Goal: Information Seeking & Learning: Learn about a topic

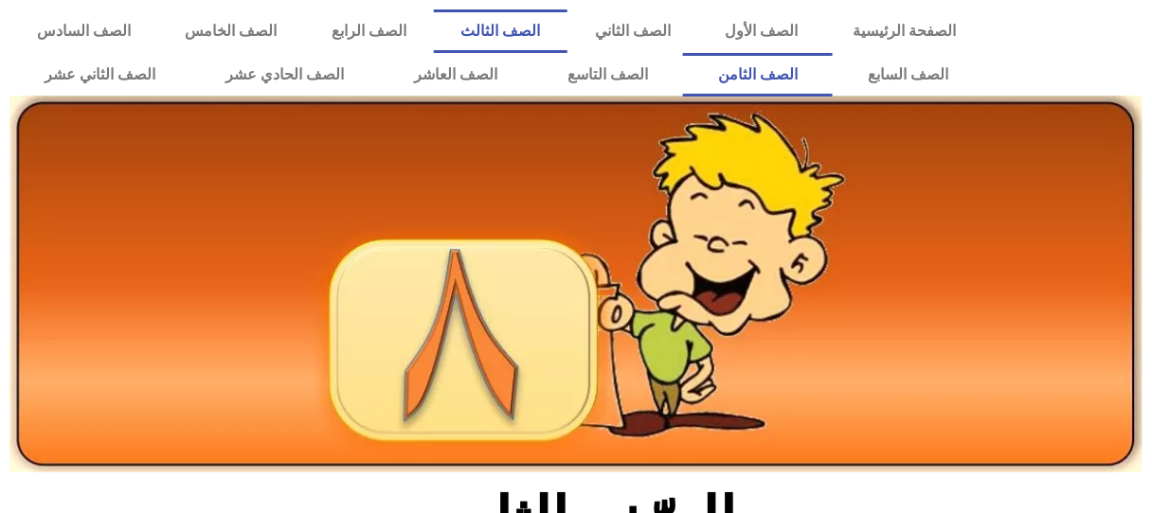
click at [568, 35] on link "الصف الثالث" at bounding box center [501, 31] width 134 height 44
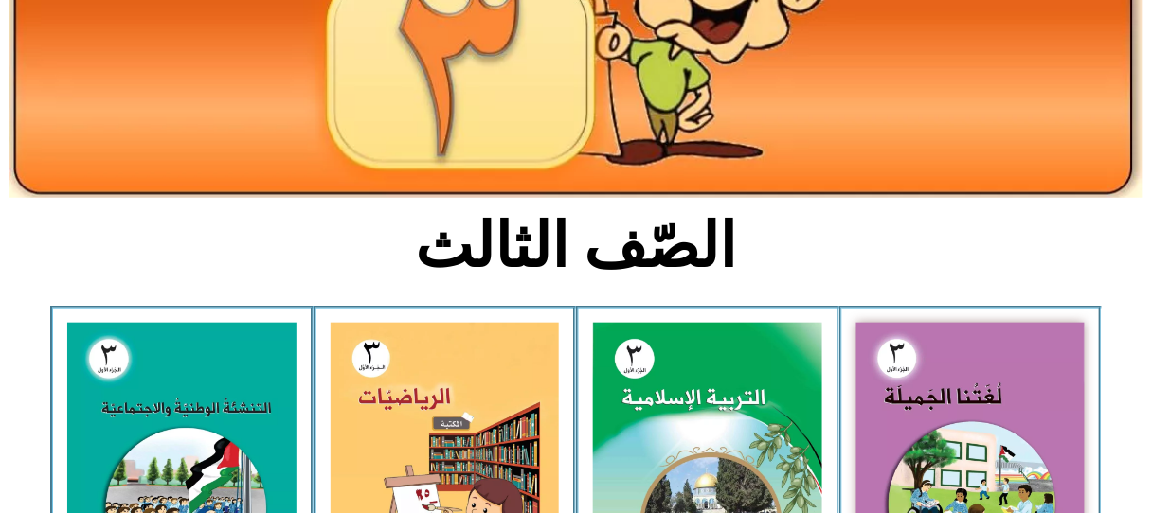
scroll to position [455, 0]
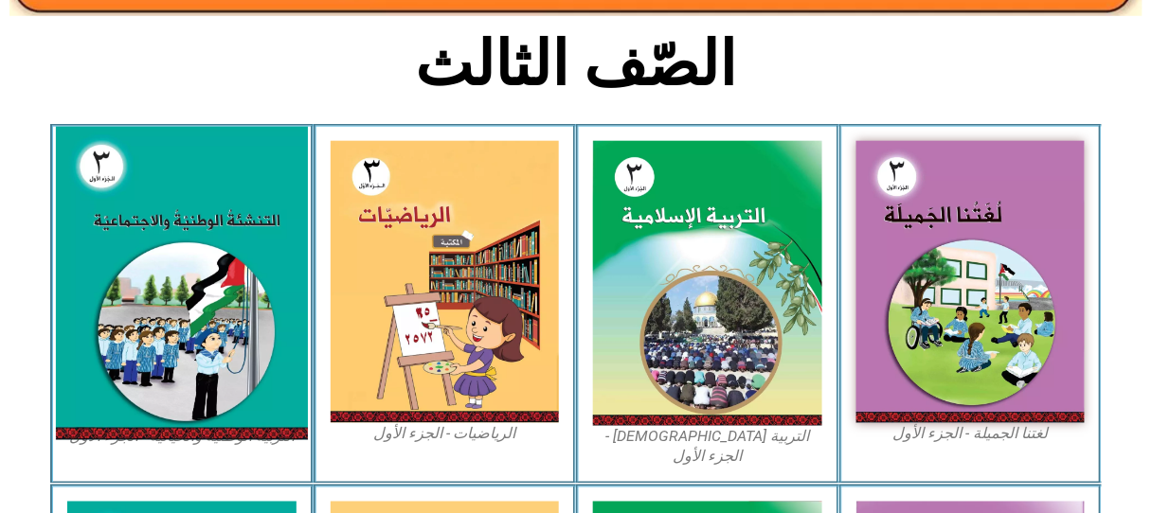
click at [242, 195] on img at bounding box center [182, 283] width 252 height 313
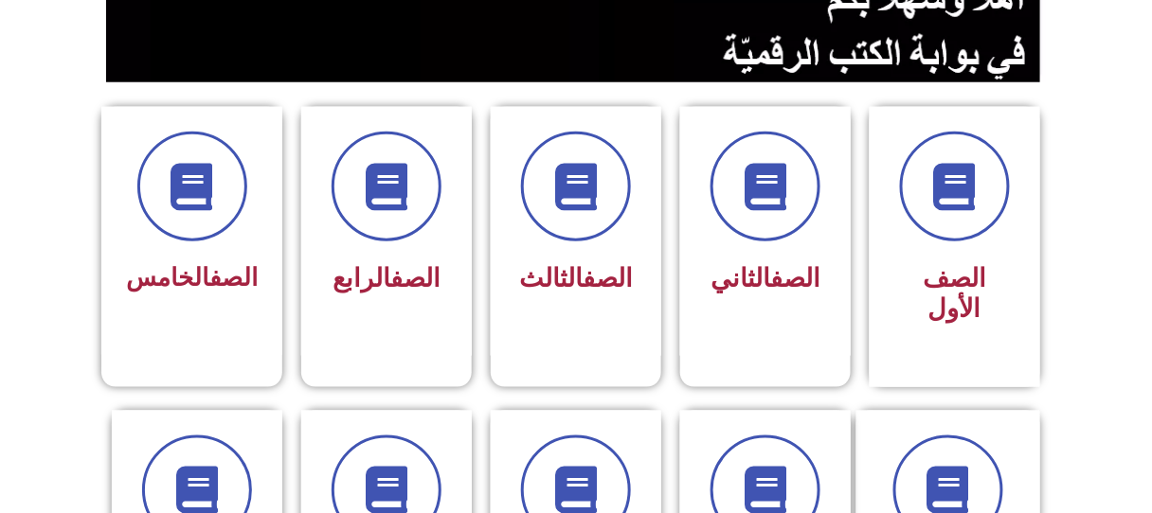
scroll to position [455, 0]
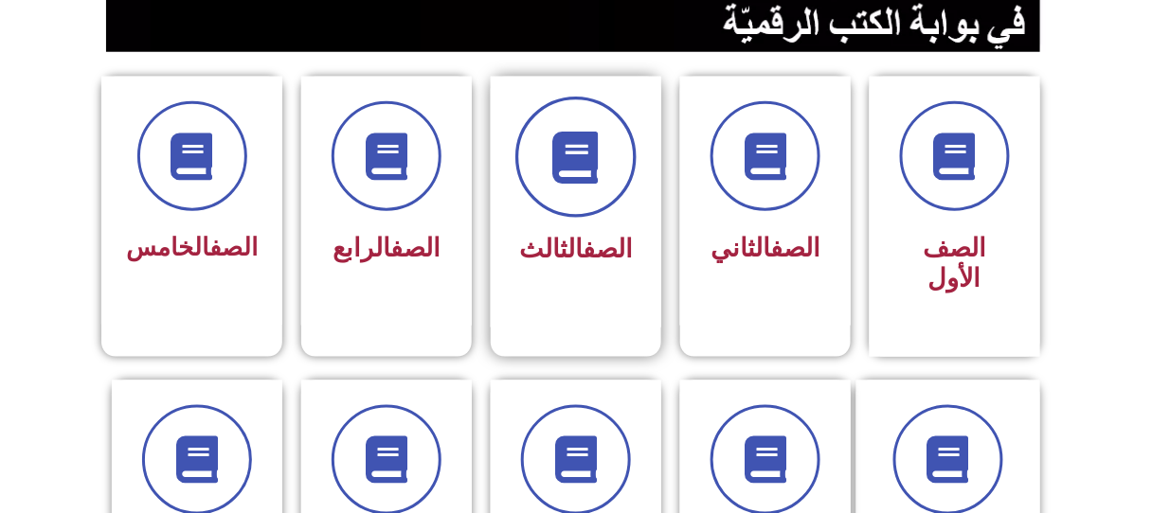
click at [606, 169] on span at bounding box center [575, 157] width 121 height 121
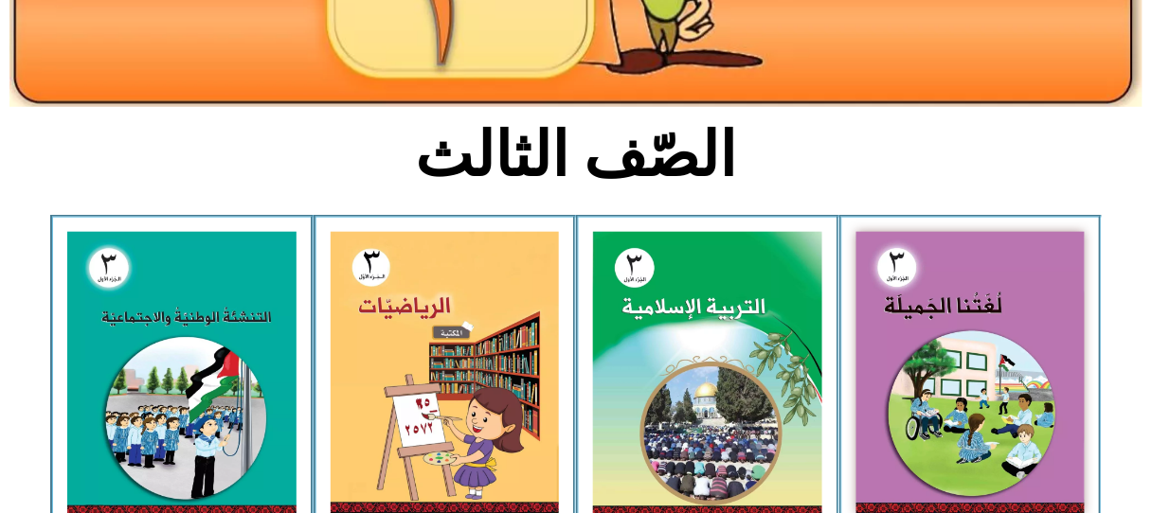
scroll to position [424, 0]
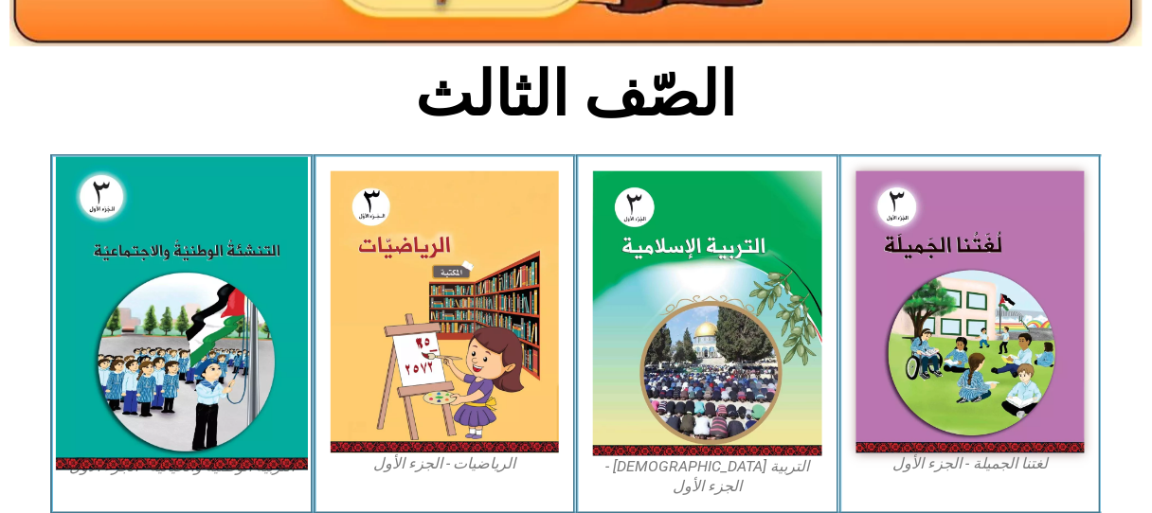
click at [191, 259] on img at bounding box center [182, 313] width 252 height 313
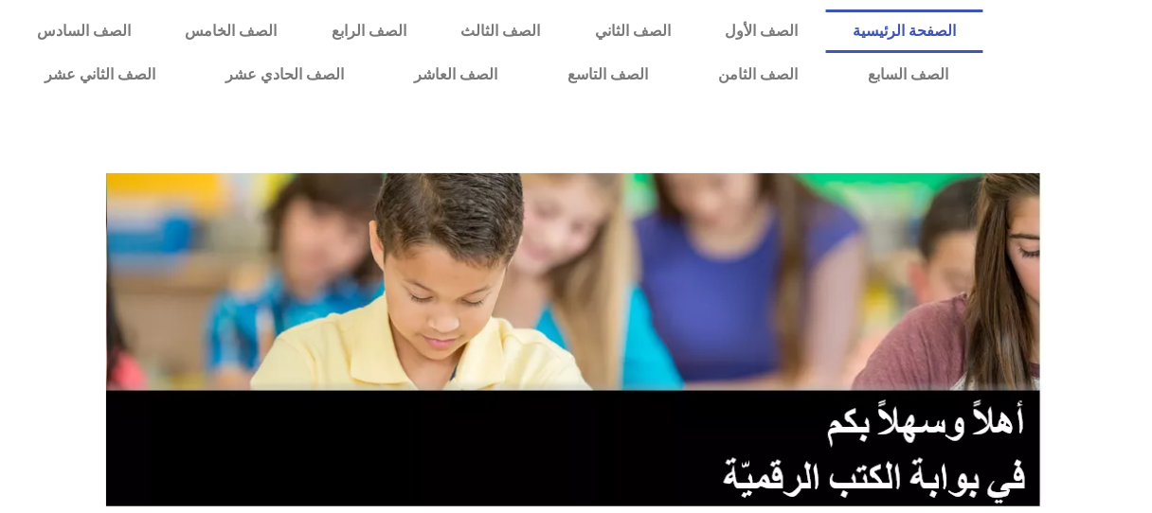
click at [538, 243] on img at bounding box center [576, 339] width 940 height 333
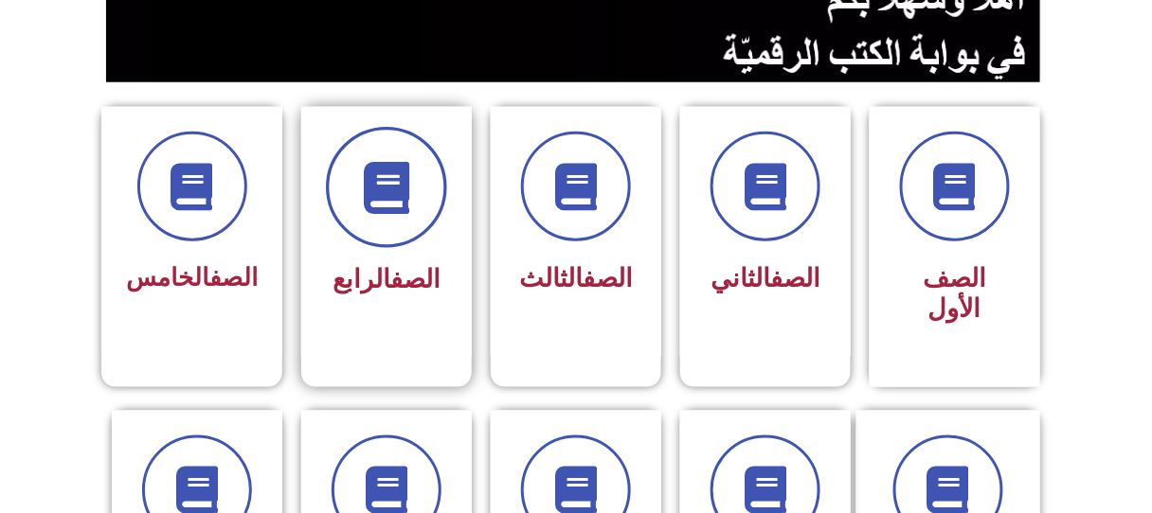
scroll to position [485, 0]
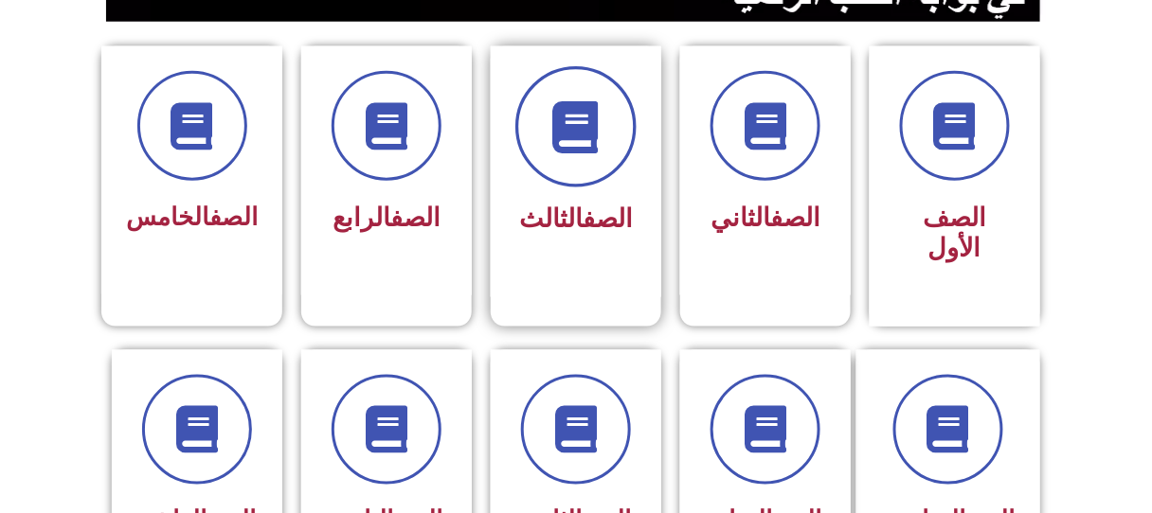
click at [594, 130] on icon at bounding box center [576, 127] width 52 height 52
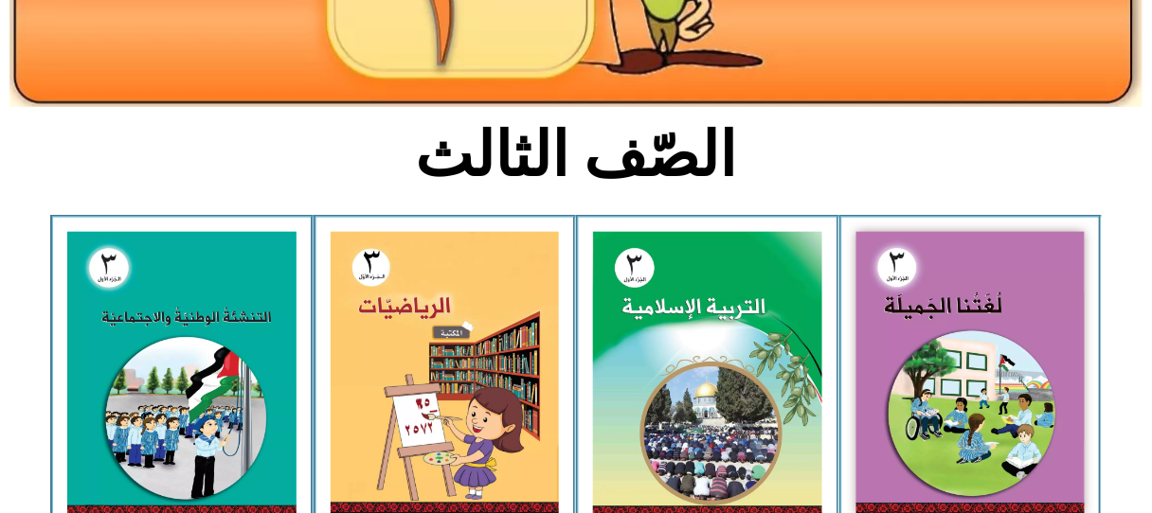
scroll to position [546, 0]
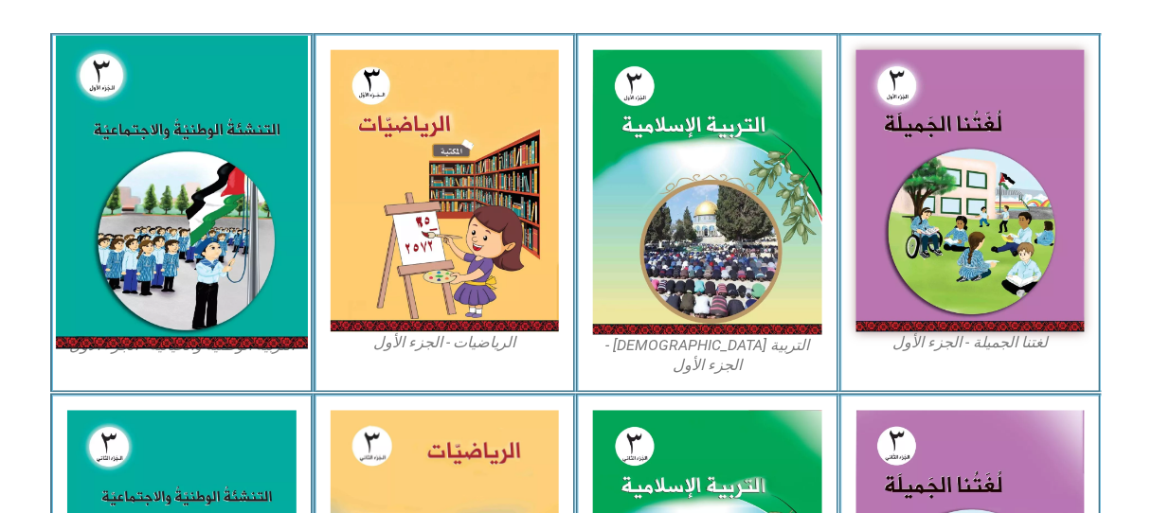
click at [193, 126] on img at bounding box center [182, 192] width 252 height 313
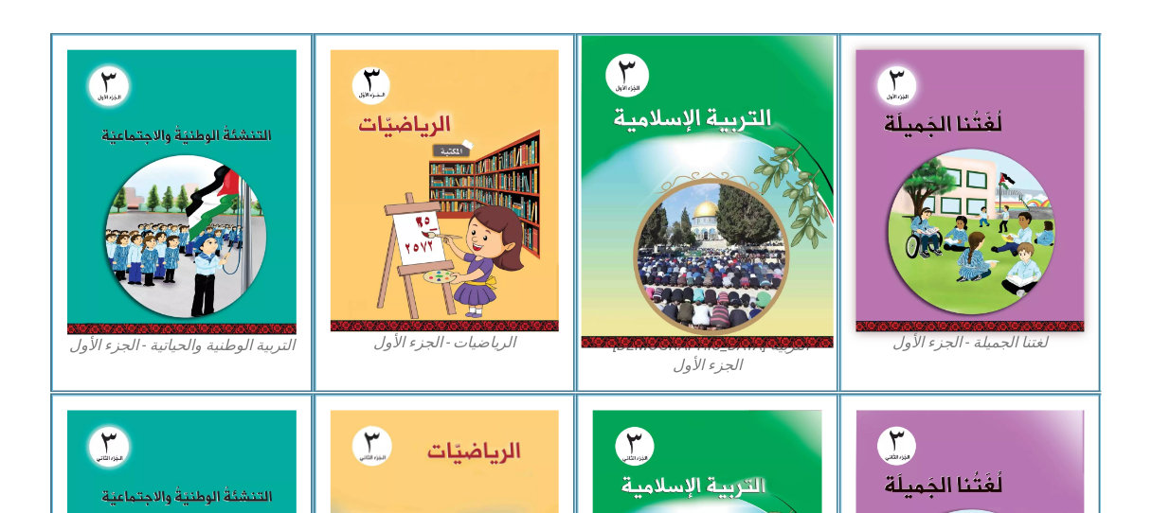
click at [719, 170] on img at bounding box center [708, 192] width 252 height 313
